Goal: Communication & Community: Ask a question

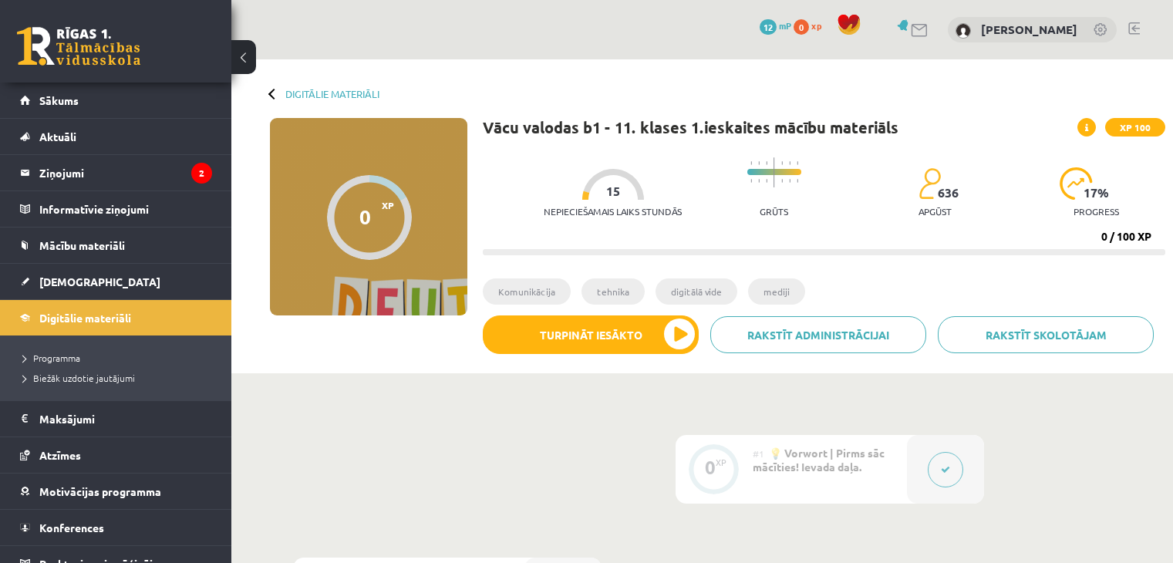
scroll to position [309, 0]
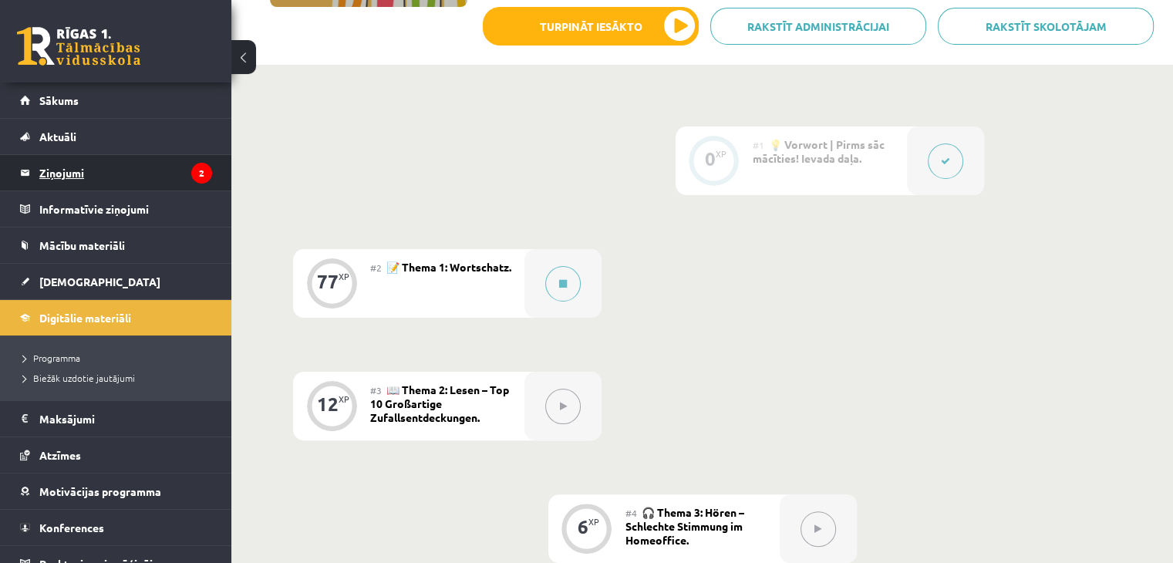
click at [59, 169] on legend "Ziņojumi 2" at bounding box center [125, 172] width 173 height 35
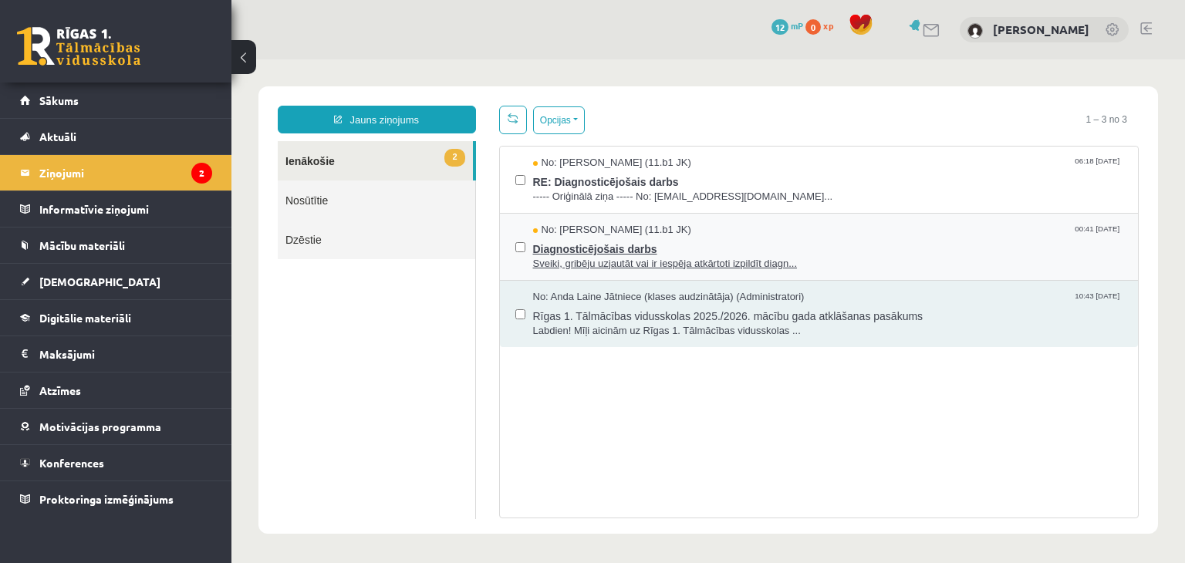
click at [710, 245] on span "Diagnosticējošais darbs" at bounding box center [828, 247] width 590 height 19
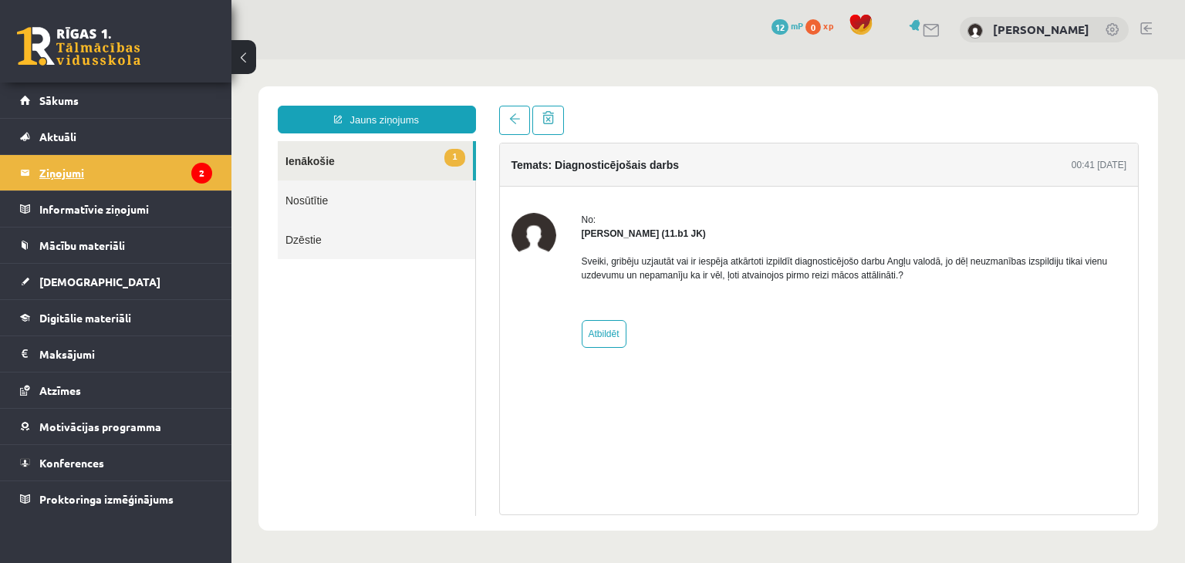
click at [77, 177] on legend "Ziņojumi 2" at bounding box center [125, 172] width 173 height 35
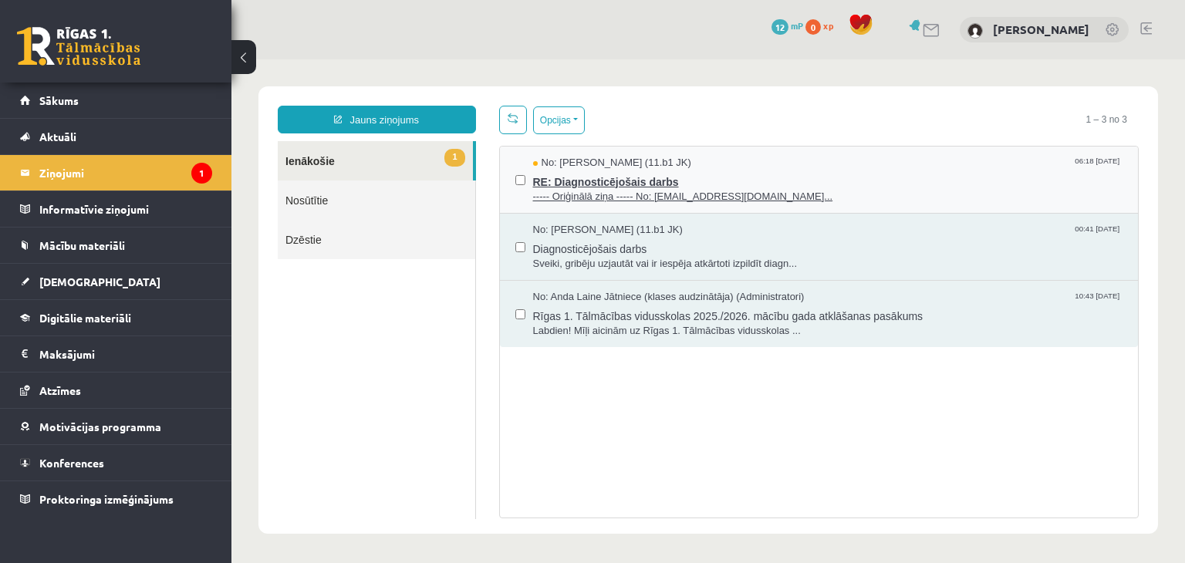
click at [637, 180] on span "RE: Diagnosticējošais darbs" at bounding box center [828, 179] width 590 height 19
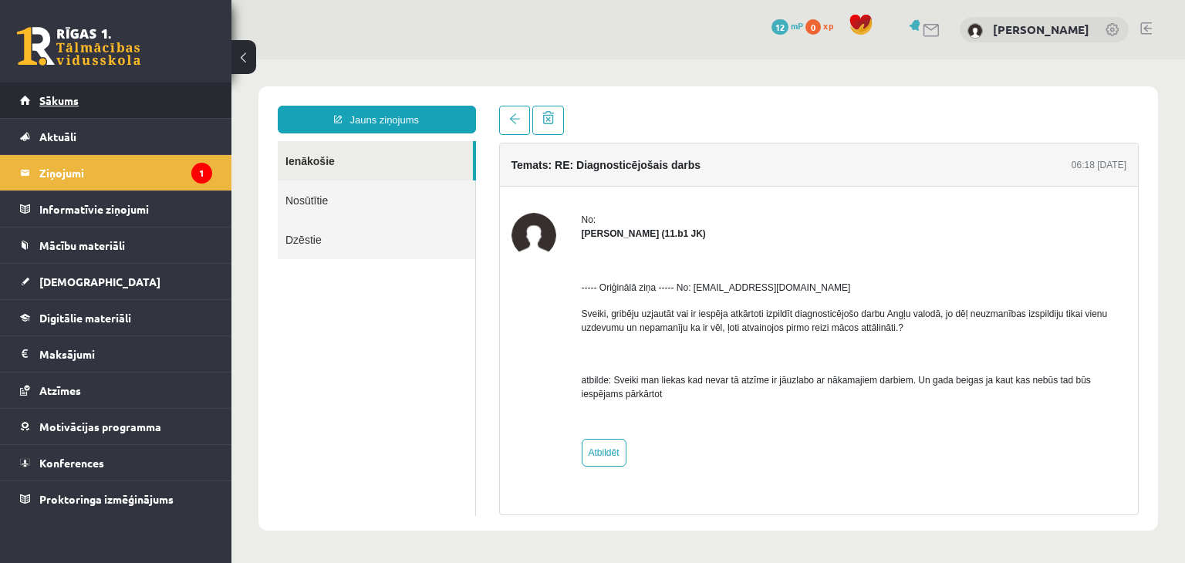
click at [54, 110] on link "Sākums" at bounding box center [116, 100] width 192 height 35
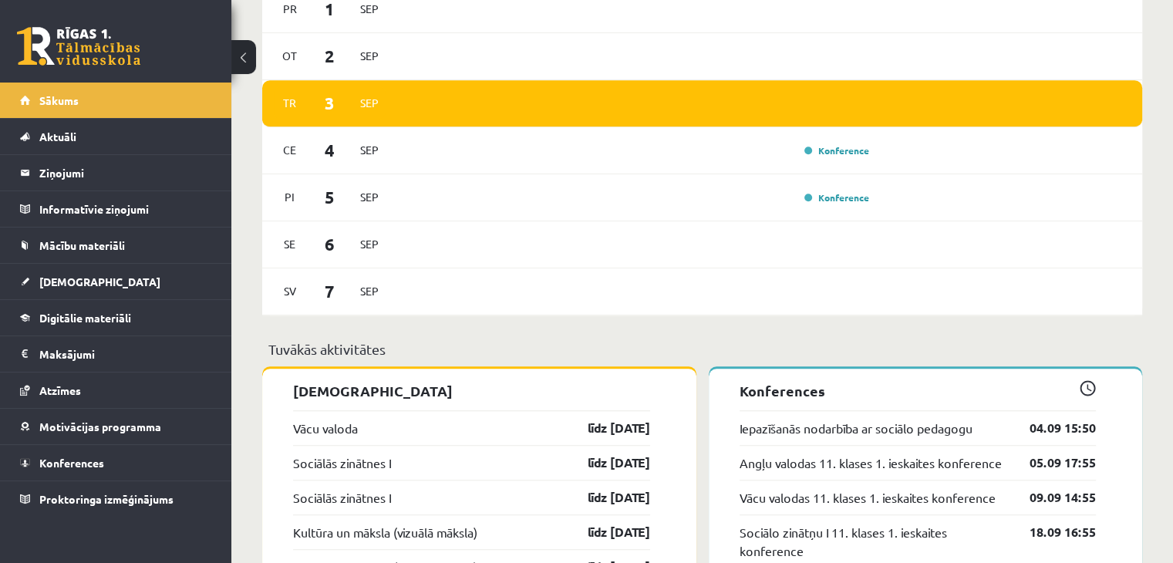
scroll to position [848, 0]
